Goal: Task Accomplishment & Management: Manage account settings

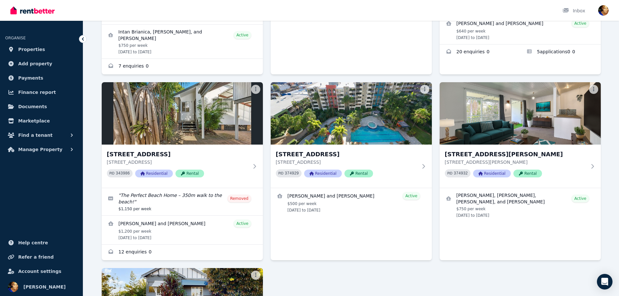
scroll to position [186, 0]
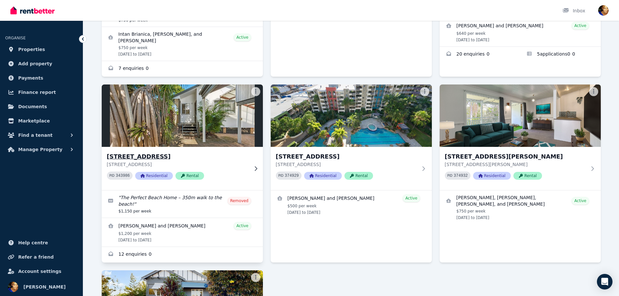
click at [166, 117] on img at bounding box center [181, 116] width 169 height 66
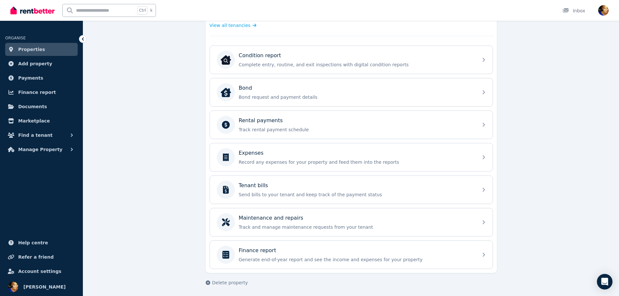
scroll to position [194, 0]
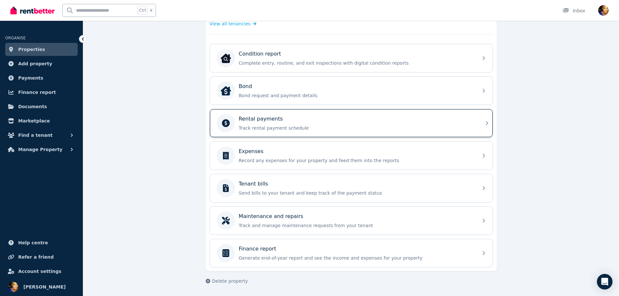
click at [375, 125] on p "Track rental payment schedule" at bounding box center [356, 128] width 235 height 6
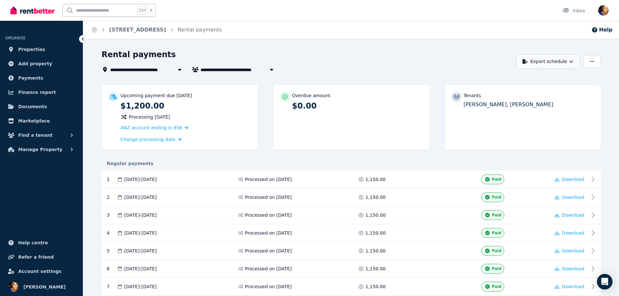
click at [569, 61] on icon "button" at bounding box center [571, 61] width 5 height 5
click at [540, 75] on div "PDF" at bounding box center [548, 78] width 55 height 6
click at [36, 52] on span "Properties" at bounding box center [31, 49] width 27 height 8
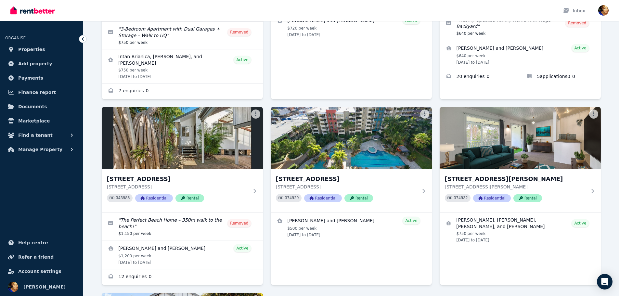
scroll to position [175, 0]
